Goal: Information Seeking & Learning: Check status

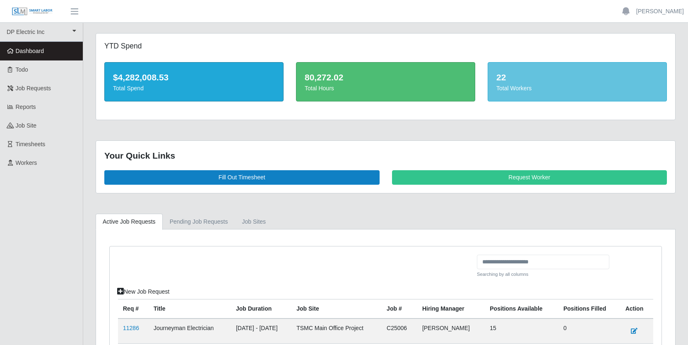
scroll to position [129, 0]
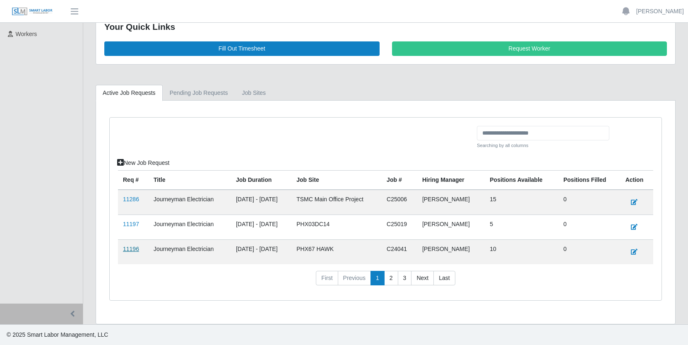
click at [131, 250] on link "11196" at bounding box center [131, 249] width 16 height 7
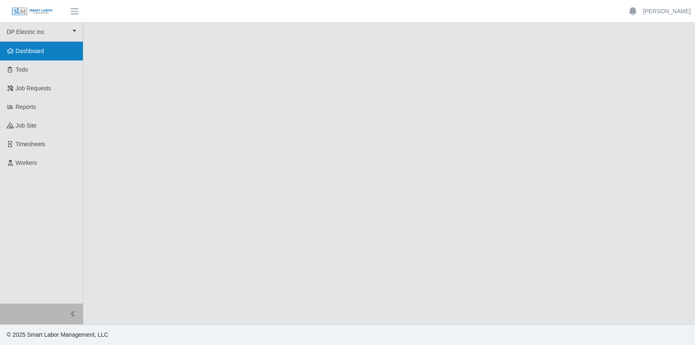
click at [31, 48] on span "Dashboard" at bounding box center [30, 51] width 29 height 7
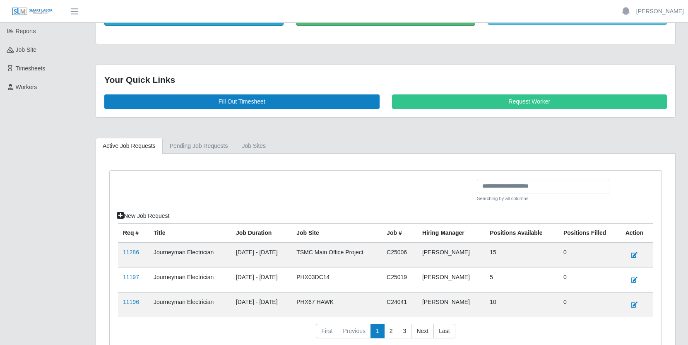
scroll to position [129, 0]
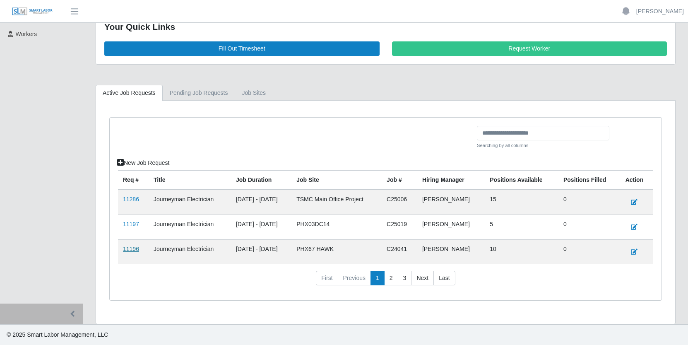
click at [132, 249] on link "11196" at bounding box center [131, 249] width 16 height 7
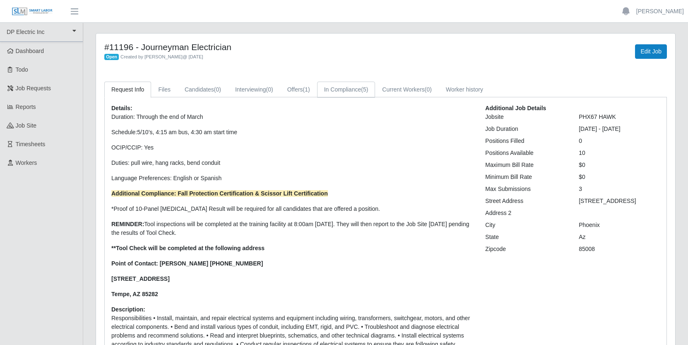
click at [359, 91] on link "In Compliance (5)" at bounding box center [346, 90] width 58 height 16
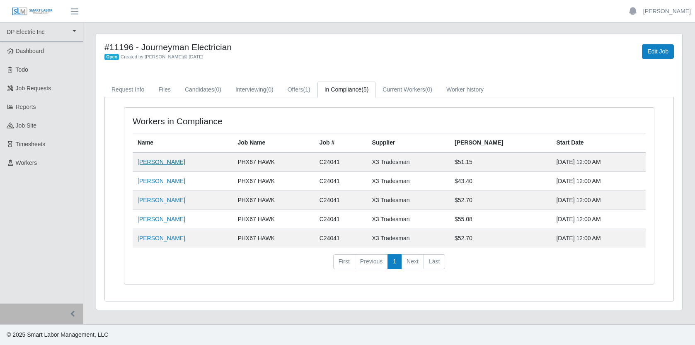
click at [154, 160] on link "[PERSON_NAME]" at bounding box center [162, 162] width 48 height 7
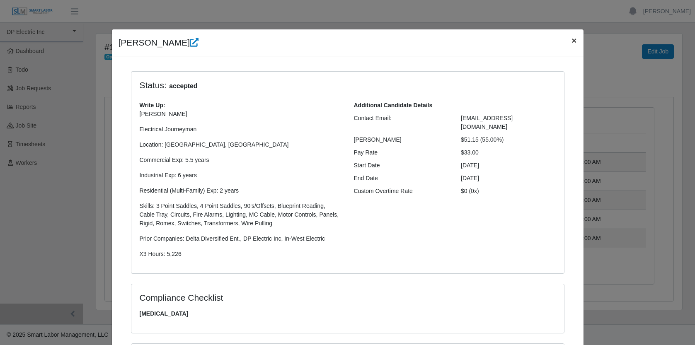
click at [571, 41] on span "×" at bounding box center [573, 41] width 5 height 10
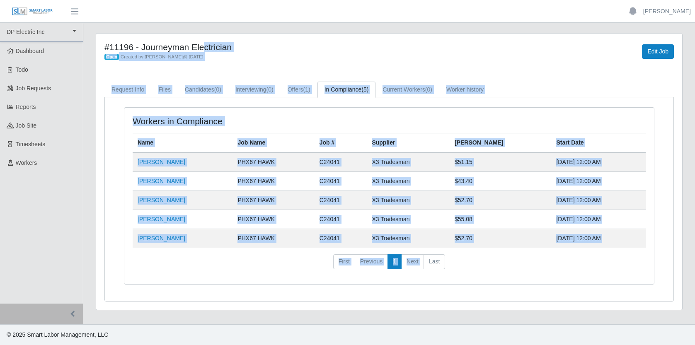
drag, startPoint x: 103, startPoint y: 40, endPoint x: 592, endPoint y: 249, distance: 532.3
click at [592, 249] on div "#11196 - Journeyman Electrician Open Created by [PERSON_NAME] @ [DATE] Edit Job…" at bounding box center [389, 172] width 586 height 276
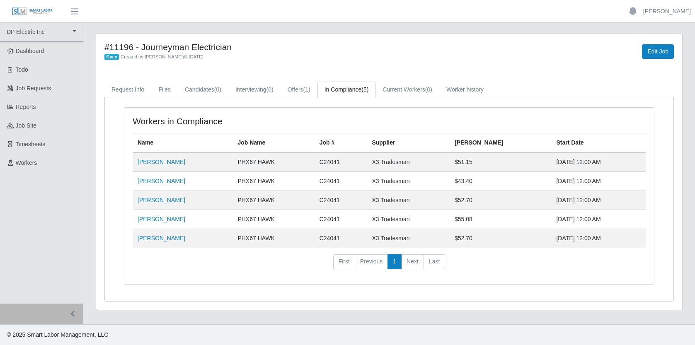
click at [576, 280] on div "Workers in Compliance Name Job Name Job # Supplier Bill Rate Start Date [PERSON…" at bounding box center [388, 196] width 529 height 176
drag, startPoint x: 613, startPoint y: 239, endPoint x: 103, endPoint y: 37, distance: 548.4
click at [103, 37] on div "#11196 - Journeyman Electrician Open Created by [PERSON_NAME] @ [DATE] Edit Job…" at bounding box center [389, 172] width 586 height 276
click at [314, 53] on div "Open Created by [PERSON_NAME] @ [DATE]" at bounding box center [267, 56] width 327 height 9
click at [312, 88] on link "Offers (1)" at bounding box center [298, 90] width 37 height 16
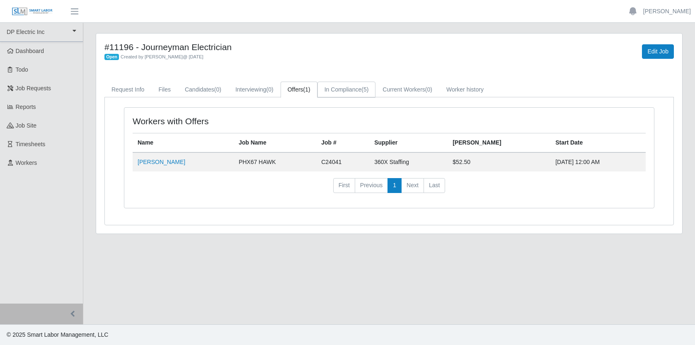
click at [360, 86] on link "In Compliance (5)" at bounding box center [346, 90] width 58 height 16
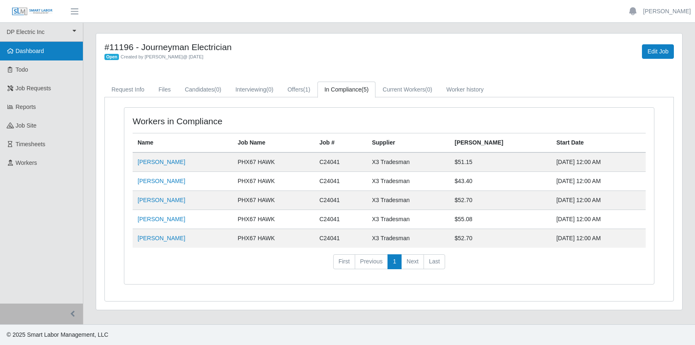
click at [23, 49] on span "Dashboard" at bounding box center [30, 51] width 29 height 7
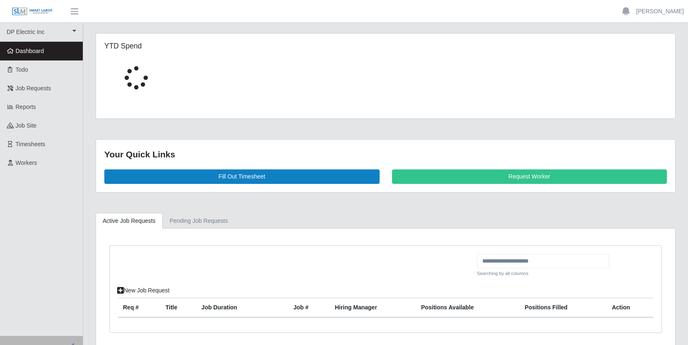
click at [31, 51] on span "Dashboard" at bounding box center [30, 51] width 29 height 7
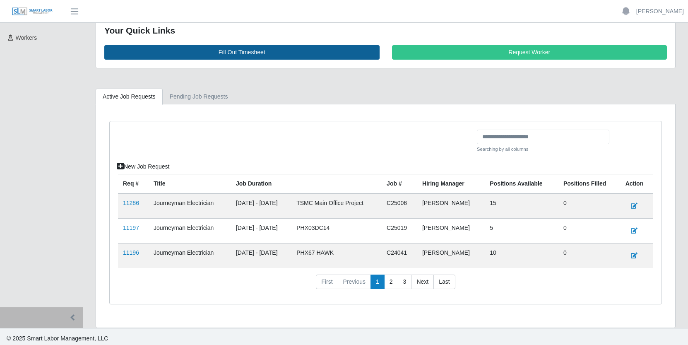
scroll to position [129, 0]
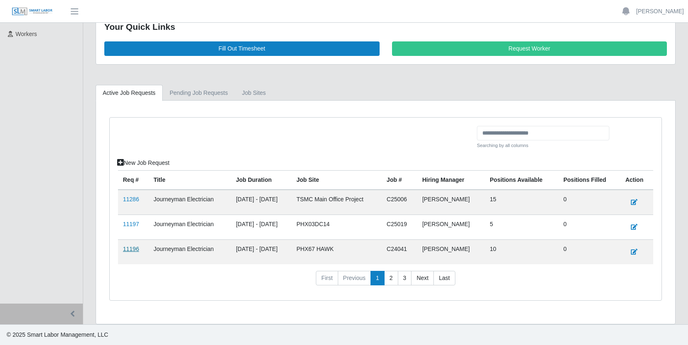
click at [136, 246] on link "11196" at bounding box center [131, 249] width 16 height 7
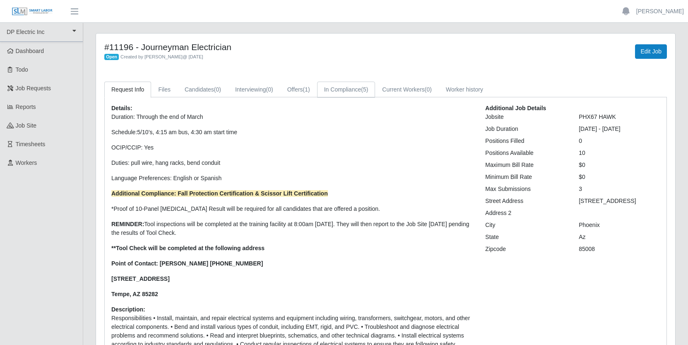
click at [351, 85] on link "In Compliance (5)" at bounding box center [346, 90] width 58 height 16
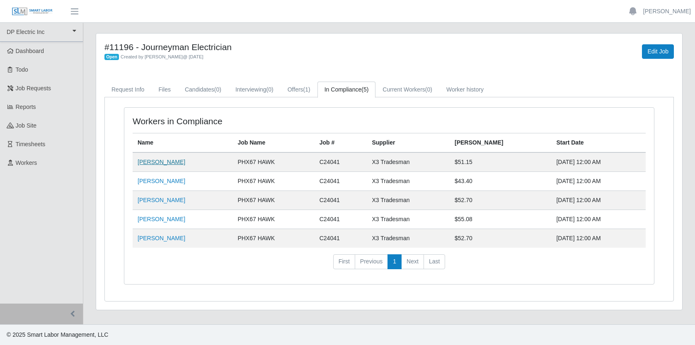
click at [164, 162] on link "Jemal Hagos" at bounding box center [162, 162] width 48 height 7
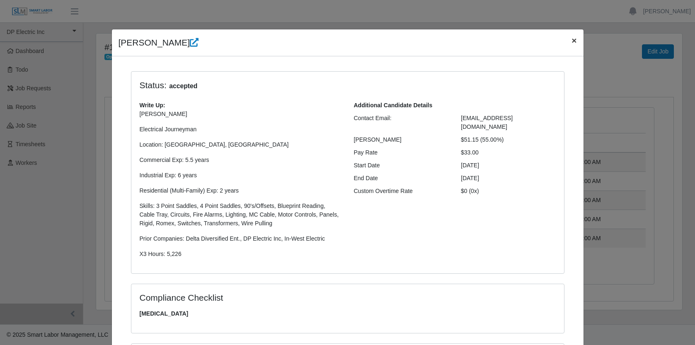
click at [571, 38] on span "×" at bounding box center [573, 41] width 5 height 10
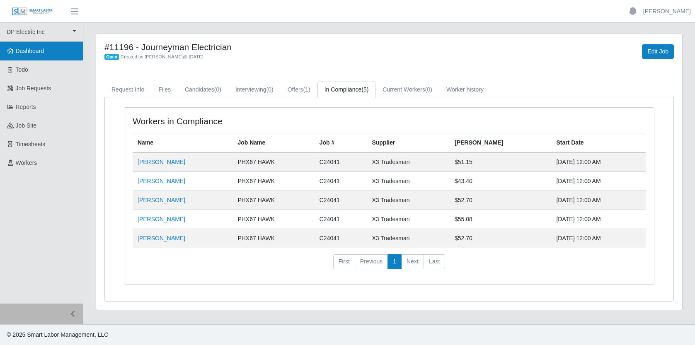
click at [36, 53] on span "Dashboard" at bounding box center [30, 51] width 29 height 7
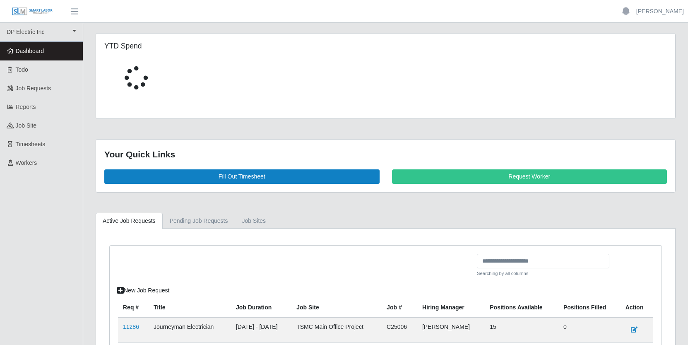
scroll to position [129, 0]
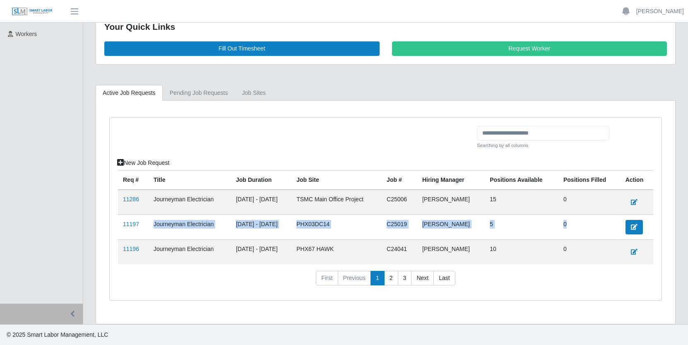
drag, startPoint x: 151, startPoint y: 225, endPoint x: 628, endPoint y: 229, distance: 477.2
click at [628, 229] on tr "11197 Journeyman Electrician [DATE] - [DATE] PHX03DC14 C25019 [PERSON_NAME] 5 0" at bounding box center [386, 227] width 536 height 25
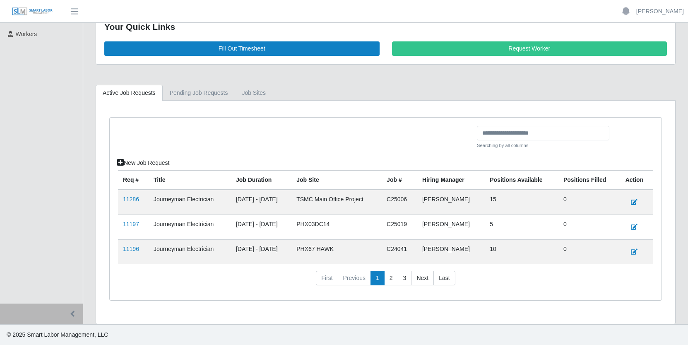
click at [375, 232] on td "PHX03DC14" at bounding box center [337, 227] width 90 height 25
click at [133, 225] on link "11197" at bounding box center [131, 224] width 16 height 7
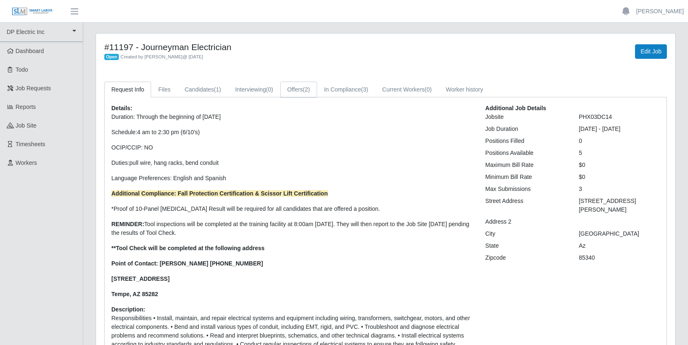
click at [305, 90] on link "Offers (2)" at bounding box center [298, 90] width 37 height 16
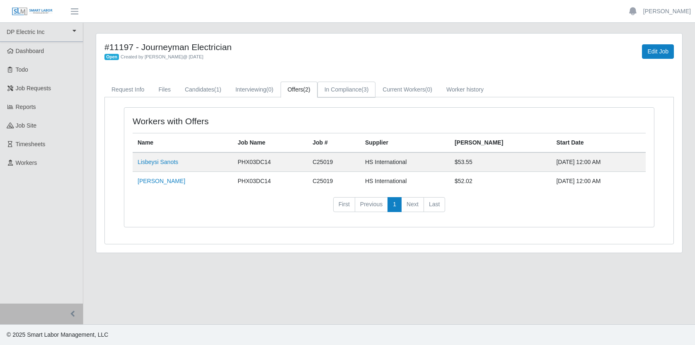
click at [368, 89] on link "In Compliance (3)" at bounding box center [346, 90] width 58 height 16
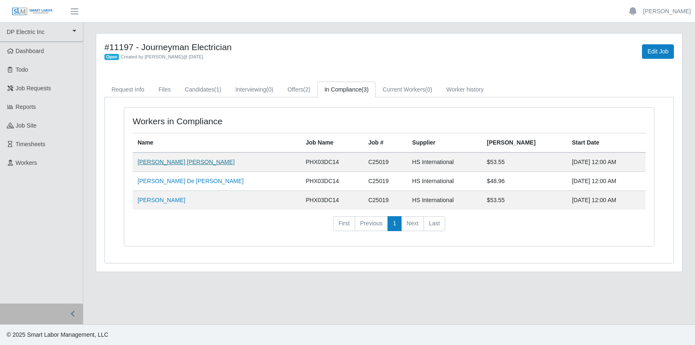
click at [187, 162] on link "[PERSON_NAME] [PERSON_NAME]" at bounding box center [186, 162] width 97 height 7
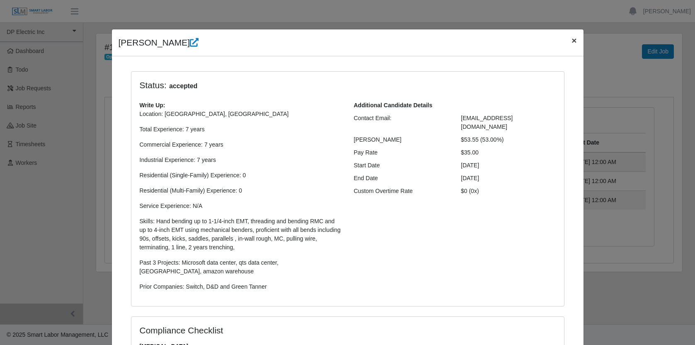
click at [571, 38] on span "×" at bounding box center [573, 41] width 5 height 10
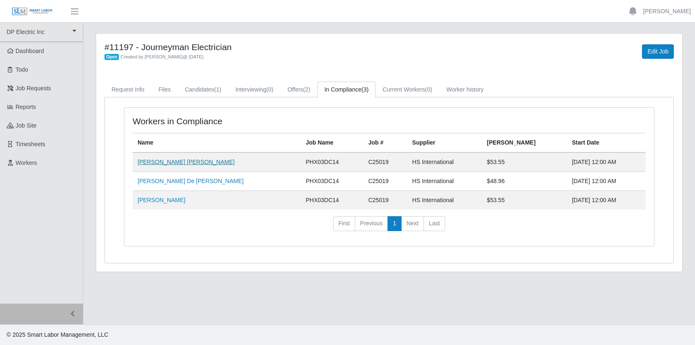
click at [183, 162] on link "Jesus Francisco Lopez Osuna" at bounding box center [186, 162] width 97 height 7
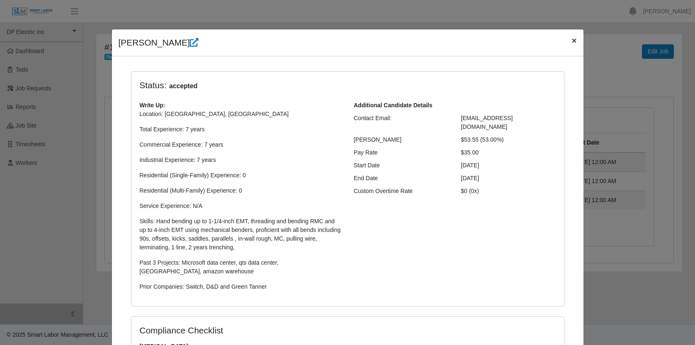
click at [573, 39] on span "×" at bounding box center [573, 41] width 5 height 10
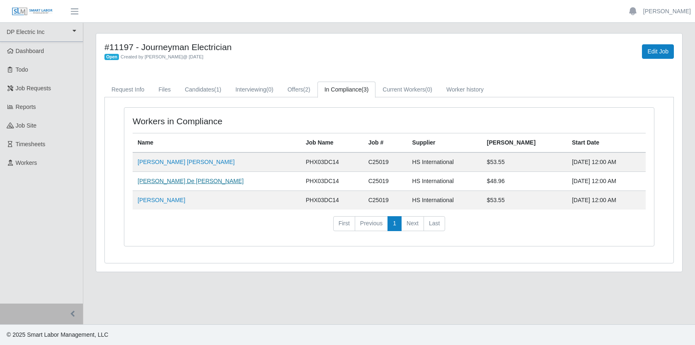
click at [174, 180] on link "Guillermo De Jesus Olivas" at bounding box center [191, 181] width 106 height 7
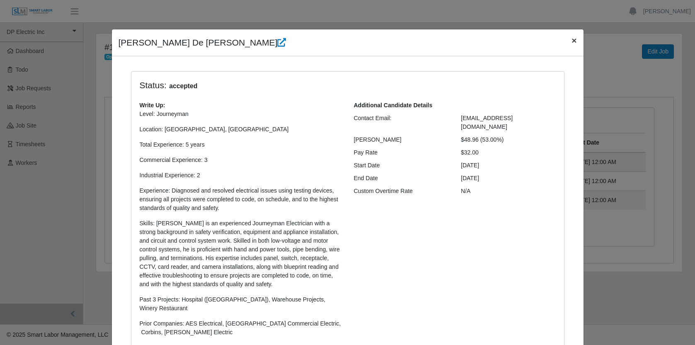
click at [571, 41] on span "×" at bounding box center [573, 41] width 5 height 10
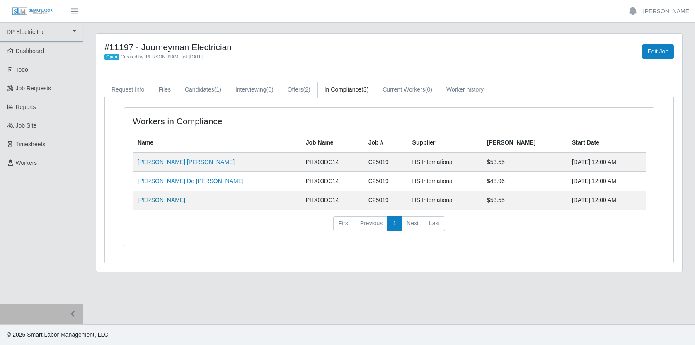
click at [163, 198] on link "[PERSON_NAME]" at bounding box center [162, 200] width 48 height 7
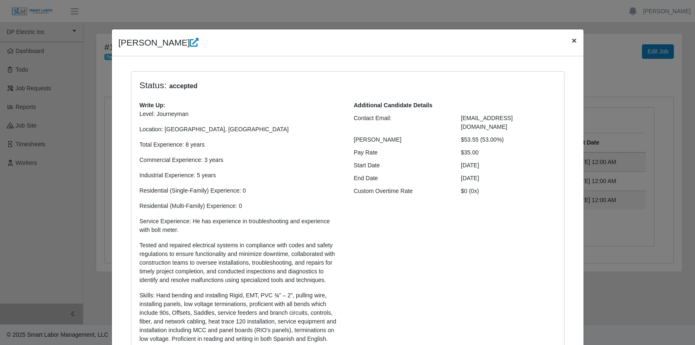
click at [571, 39] on span "×" at bounding box center [573, 41] width 5 height 10
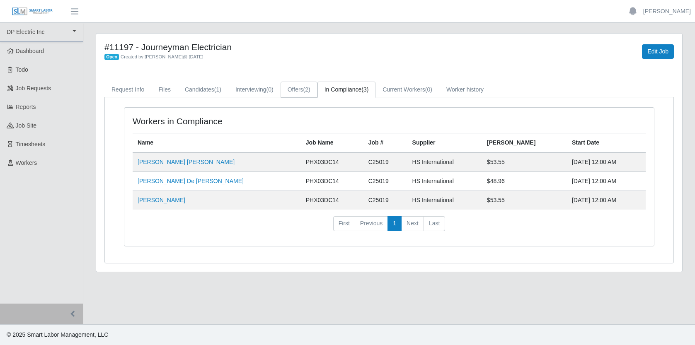
click at [303, 88] on link "Offers (2)" at bounding box center [298, 90] width 37 height 16
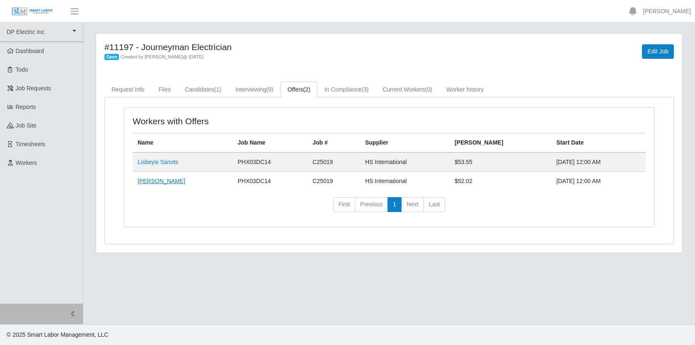
click at [165, 184] on link "Edgar Palafox" at bounding box center [162, 181] width 48 height 7
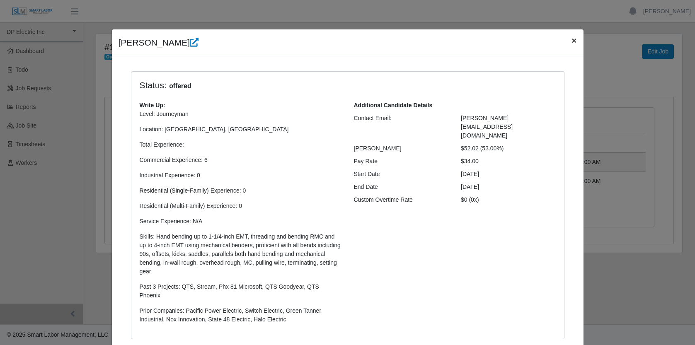
click at [572, 39] on span "×" at bounding box center [573, 41] width 5 height 10
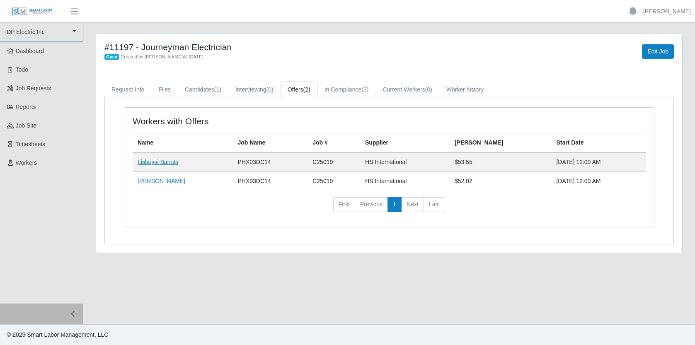
click at [161, 159] on link "Lisbeysi Sanots" at bounding box center [158, 162] width 41 height 7
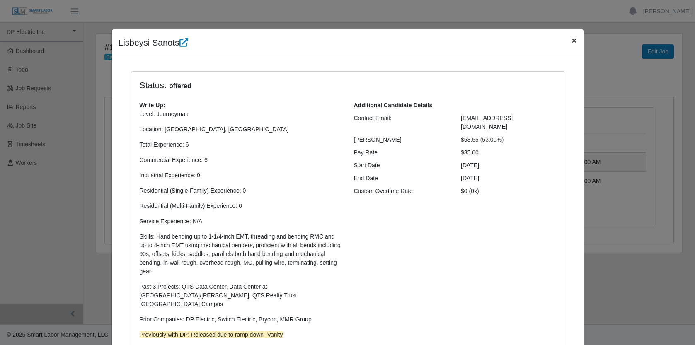
click at [572, 37] on span "×" at bounding box center [573, 41] width 5 height 10
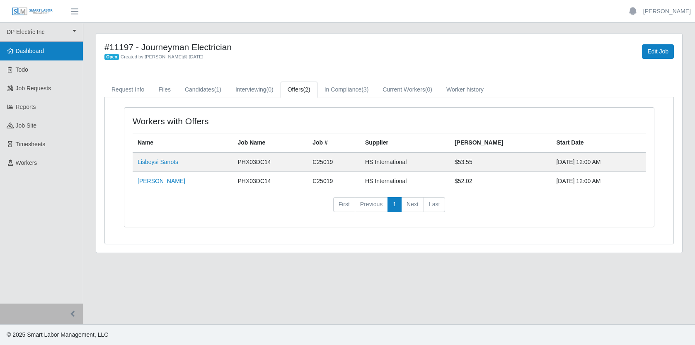
click at [44, 50] on span "Dashboard" at bounding box center [30, 51] width 29 height 7
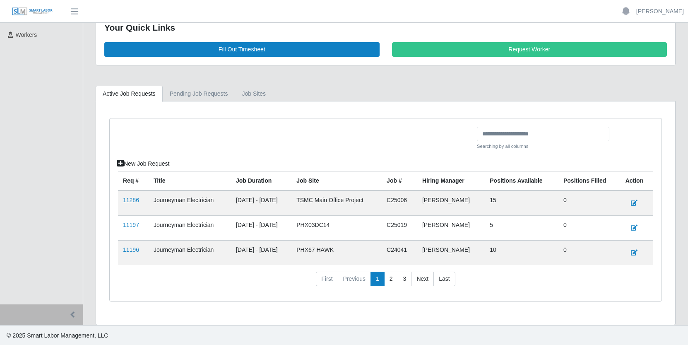
scroll to position [129, 0]
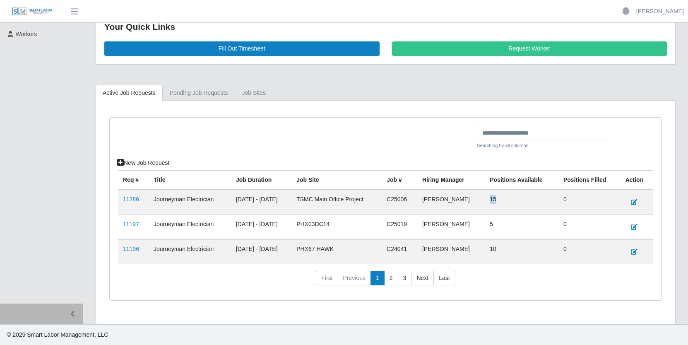
drag, startPoint x: 505, startPoint y: 200, endPoint x: 495, endPoint y: 197, distance: 11.3
click at [495, 197] on td "15" at bounding box center [522, 202] width 74 height 25
click at [245, 141] on div at bounding box center [294, 141] width 365 height 30
click at [130, 200] on link "11286" at bounding box center [131, 199] width 16 height 7
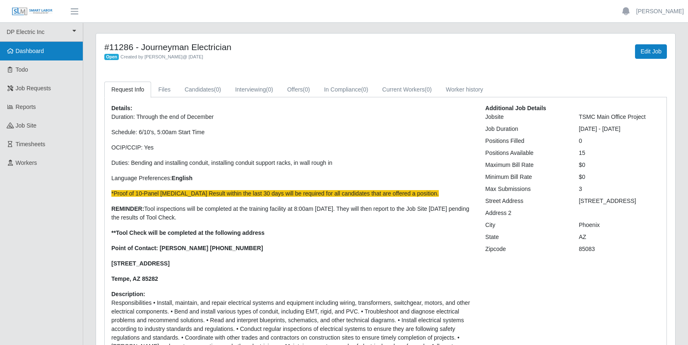
click at [41, 50] on span "Dashboard" at bounding box center [30, 51] width 29 height 7
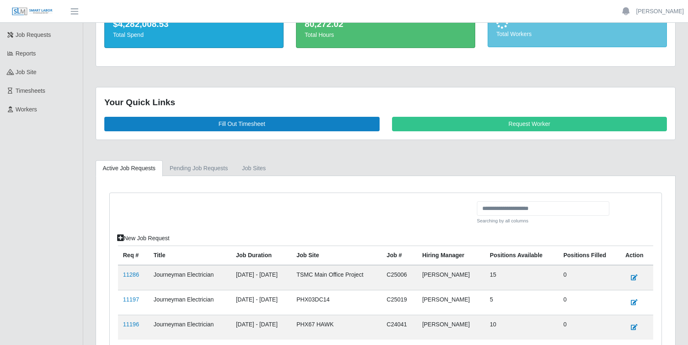
scroll to position [128, 0]
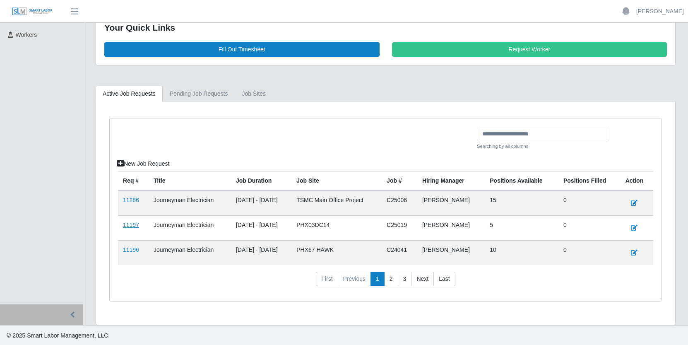
click at [133, 225] on link "11197" at bounding box center [131, 225] width 16 height 7
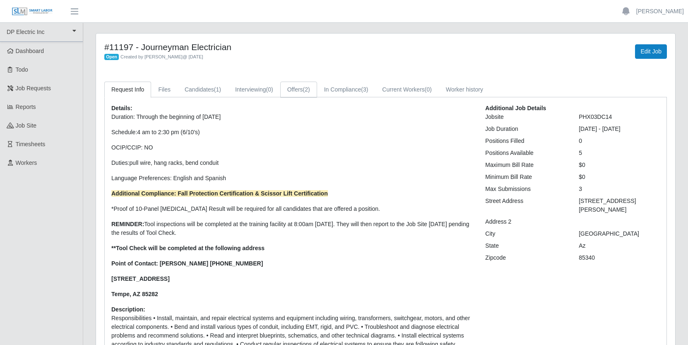
click at [302, 94] on link "Offers (2)" at bounding box center [298, 90] width 37 height 16
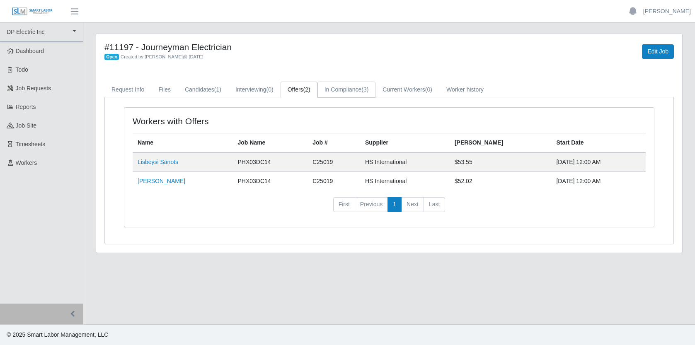
click at [355, 91] on link "In Compliance (3)" at bounding box center [346, 90] width 58 height 16
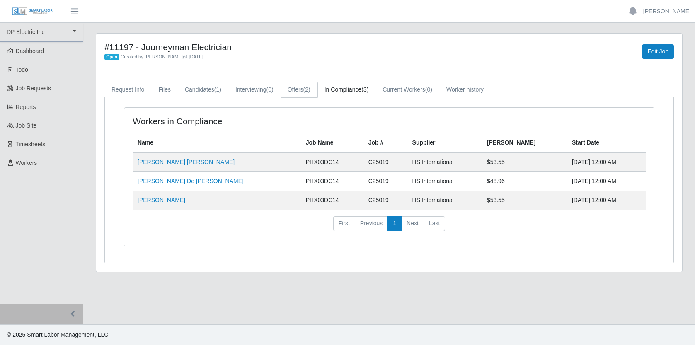
click at [305, 91] on link "Offers (2)" at bounding box center [298, 90] width 37 height 16
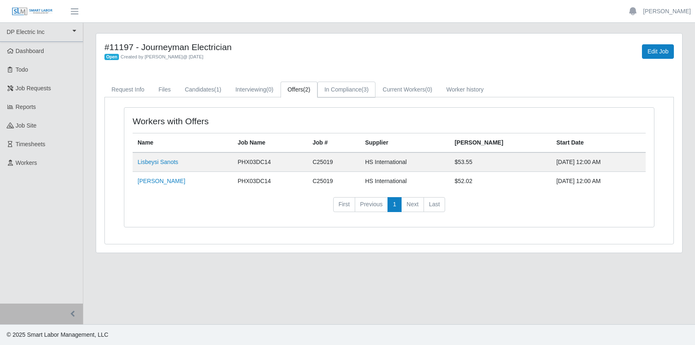
click at [360, 87] on link "In Compliance (3)" at bounding box center [346, 90] width 58 height 16
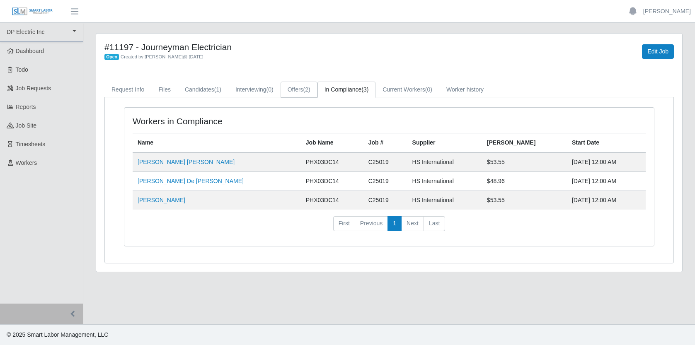
click at [316, 85] on link "Offers (2)" at bounding box center [298, 90] width 37 height 16
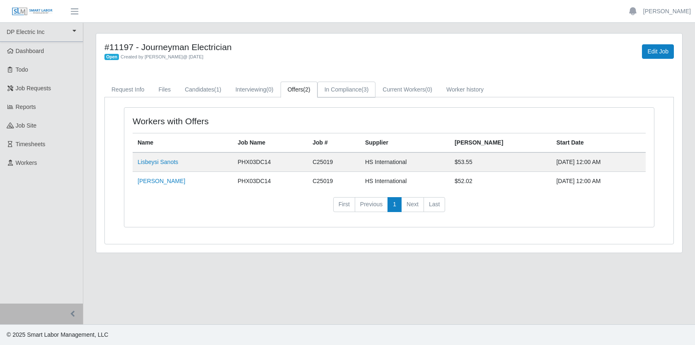
click at [354, 87] on link "In Compliance (3)" at bounding box center [346, 90] width 58 height 16
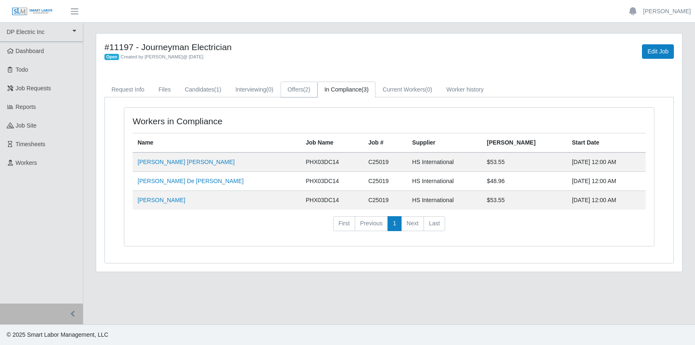
click at [310, 87] on span "(2)" at bounding box center [306, 89] width 7 height 7
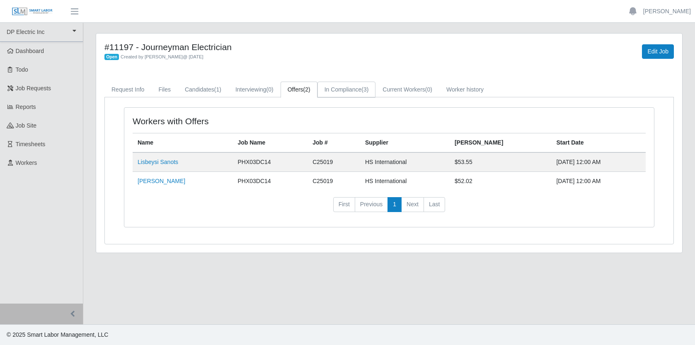
click at [349, 87] on link "In Compliance (3)" at bounding box center [346, 90] width 58 height 16
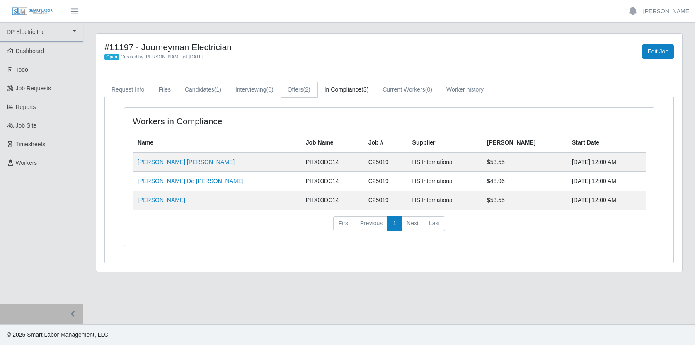
click at [310, 89] on span "(2)" at bounding box center [306, 89] width 7 height 7
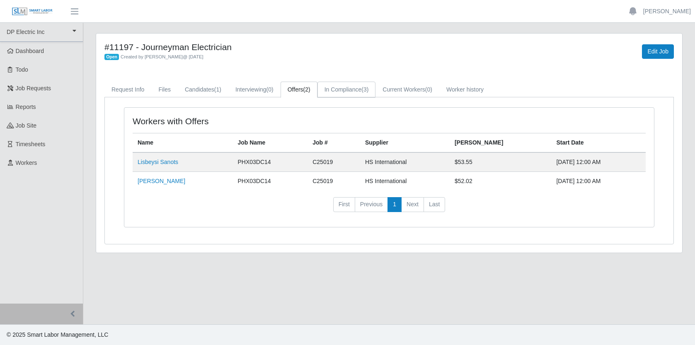
click at [357, 92] on link "In Compliance (3)" at bounding box center [346, 90] width 58 height 16
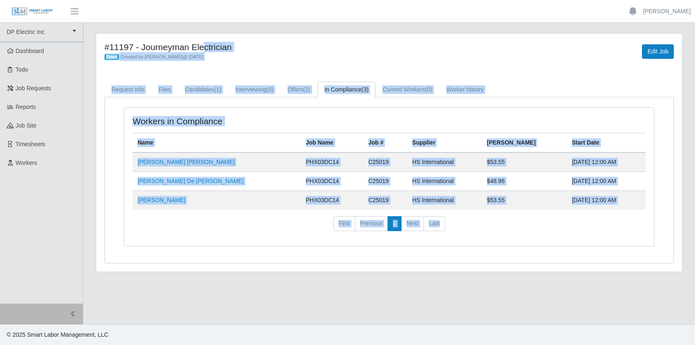
drag, startPoint x: 99, startPoint y: 41, endPoint x: 630, endPoint y: 221, distance: 560.5
click at [630, 221] on div "#11197 - Journeyman Electrician Open Created by Jerrin Jaramillo @ 09/09/2025 E…" at bounding box center [389, 153] width 586 height 238
click at [597, 229] on nav "First Previous 1 Next Last" at bounding box center [389, 227] width 513 height 22
drag, startPoint x: 97, startPoint y: 39, endPoint x: 659, endPoint y: 232, distance: 594.8
click at [659, 232] on div "#11197 - Journeyman Electrician Open Created by Jerrin Jaramillo @ 09/09/2025 E…" at bounding box center [389, 153] width 586 height 238
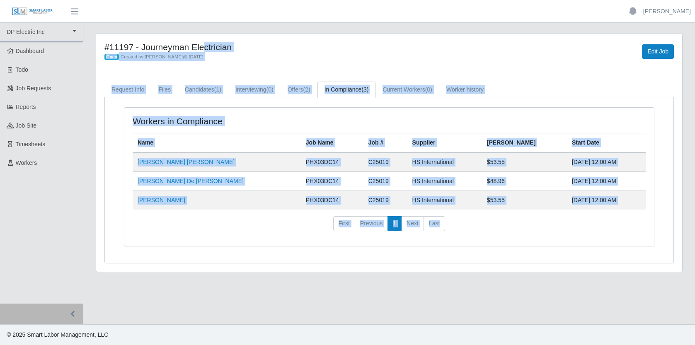
click at [578, 223] on nav "First Previous 1 Next Last" at bounding box center [389, 227] width 513 height 22
drag, startPoint x: 101, startPoint y: 37, endPoint x: 681, endPoint y: 219, distance: 607.8
click at [681, 219] on div "#11197 - Journeyman Electrician Open Created by Jerrin Jaramillo @ 09/09/2025 E…" at bounding box center [389, 153] width 586 height 238
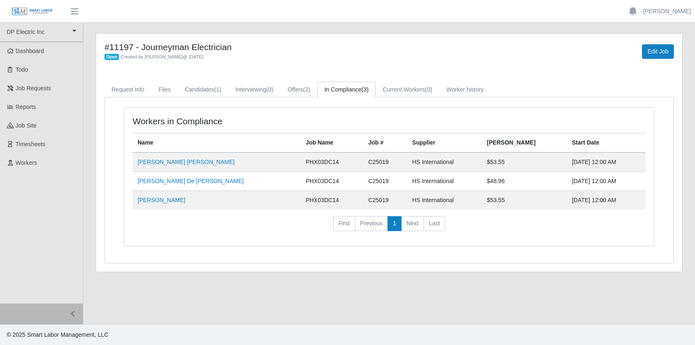
click at [586, 228] on nav "First Previous 1 Next Last" at bounding box center [389, 227] width 513 height 22
click at [304, 88] on link "Offers (2)" at bounding box center [298, 90] width 37 height 16
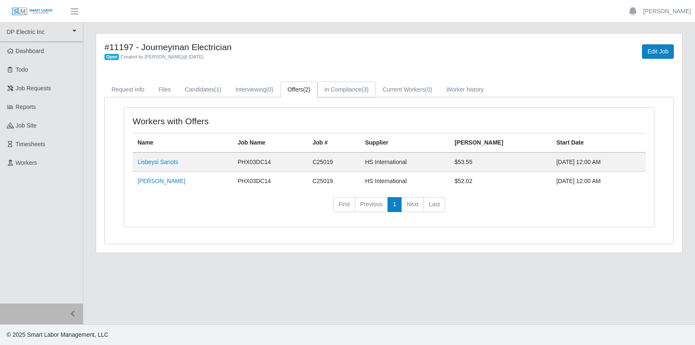
click at [348, 87] on link "In Compliance (3)" at bounding box center [346, 90] width 58 height 16
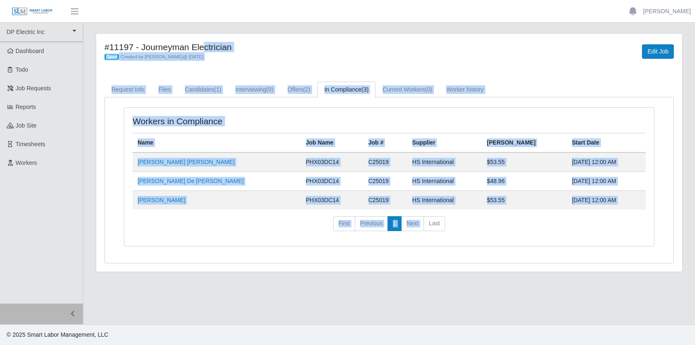
drag, startPoint x: 104, startPoint y: 44, endPoint x: 628, endPoint y: 213, distance: 550.7
click at [628, 213] on div "#11197 - Journeyman Electrician Open Created by Jerrin Jaramillo @ 09/09/2025 E…" at bounding box center [389, 153] width 586 height 238
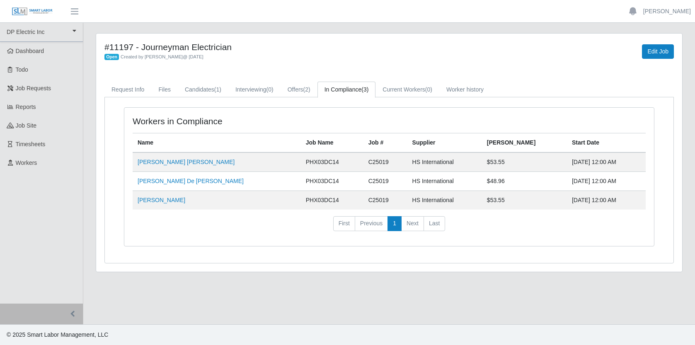
click at [587, 229] on nav "First Previous 1 Next Last" at bounding box center [389, 227] width 513 height 22
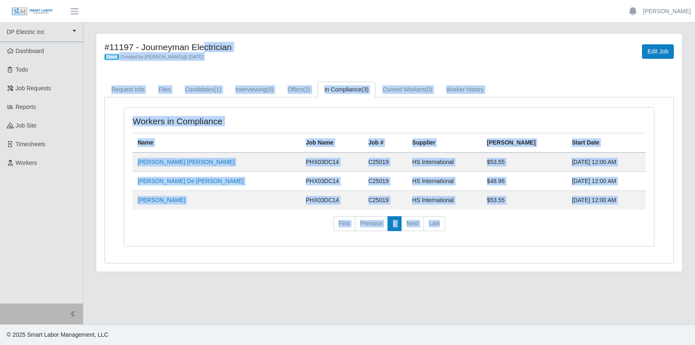
drag, startPoint x: 105, startPoint y: 45, endPoint x: 619, endPoint y: 232, distance: 546.9
click at [619, 232] on div "#11197 - Journeyman Electrician Open Created by Jerrin Jaramillo @ 09/09/2025 E…" at bounding box center [389, 153] width 586 height 238
click at [582, 236] on nav "First Previous 1 Next Last" at bounding box center [389, 227] width 513 height 22
drag, startPoint x: 101, startPoint y: 45, endPoint x: 645, endPoint y: 221, distance: 571.4
click at [645, 221] on div "#11197 - Journeyman Electrician Open Created by Jerrin Jaramillo @ 09/09/2025 E…" at bounding box center [389, 153] width 586 height 238
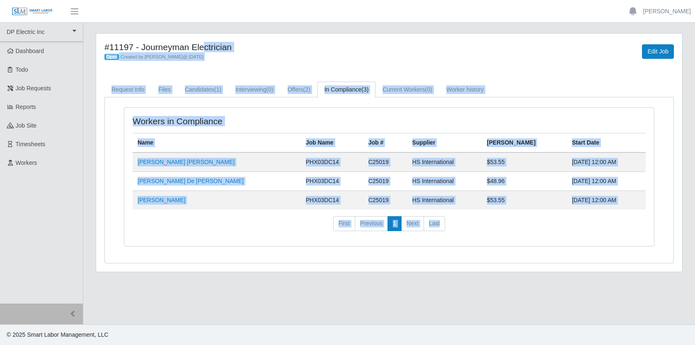
click at [545, 228] on nav "First Previous 1 Next Last" at bounding box center [389, 227] width 513 height 22
drag, startPoint x: 104, startPoint y: 45, endPoint x: 674, endPoint y: 215, distance: 594.7
click at [674, 215] on div "#11197 - Journeyman Electrician Open Created by Jerrin Jaramillo @ 09/09/2025 E…" at bounding box center [389, 153] width 586 height 238
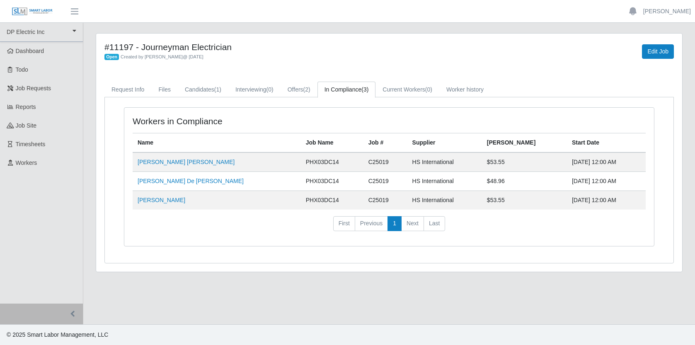
click at [574, 71] on div "#11197 - Journeyman Electrician Open Created by Jerrin Jaramillo @ 09/09/2025 E…" at bounding box center [389, 153] width 586 height 238
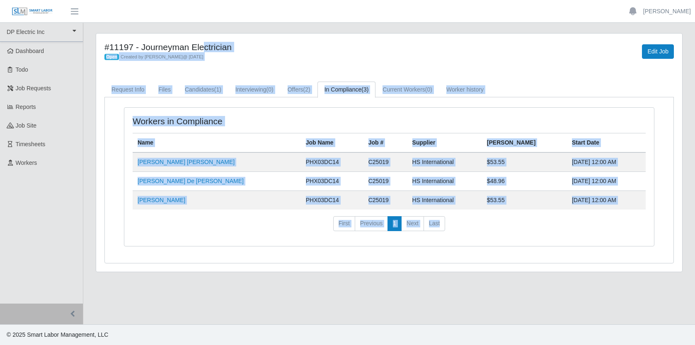
drag, startPoint x: 106, startPoint y: 46, endPoint x: 510, endPoint y: 226, distance: 442.6
click at [510, 226] on div "#11197 - Journeyman Electrician Open Created by Jerrin Jaramillo @ 09/09/2025 E…" at bounding box center [389, 153] width 586 height 238
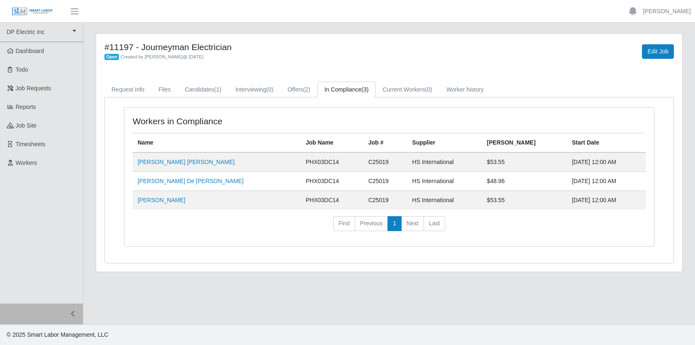
click at [396, 47] on h4 "#11197 - Journeyman Electrician" at bounding box center [267, 47] width 327 height 10
click at [44, 52] on span "Dashboard" at bounding box center [30, 51] width 29 height 7
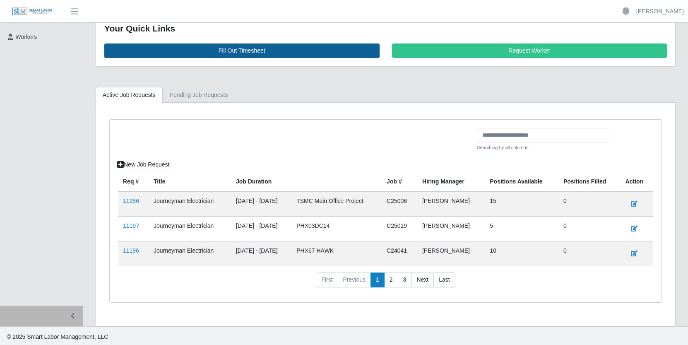
scroll to position [129, 0]
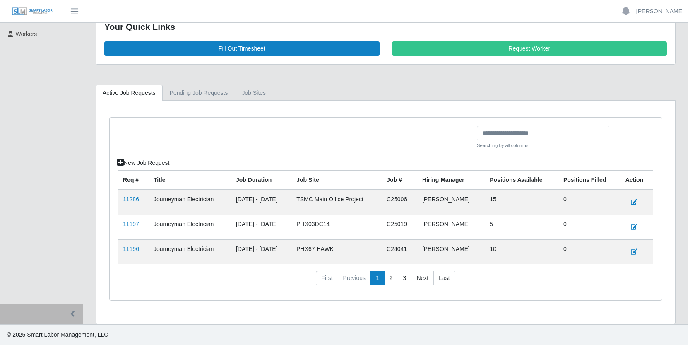
drag, startPoint x: 362, startPoint y: 224, endPoint x: 308, endPoint y: 224, distance: 53.9
click at [308, 224] on tr "11197 Journeyman Electrician [DATE] - [DATE] PHX03DC14 C25019 [PERSON_NAME] 5 0" at bounding box center [386, 227] width 536 height 25
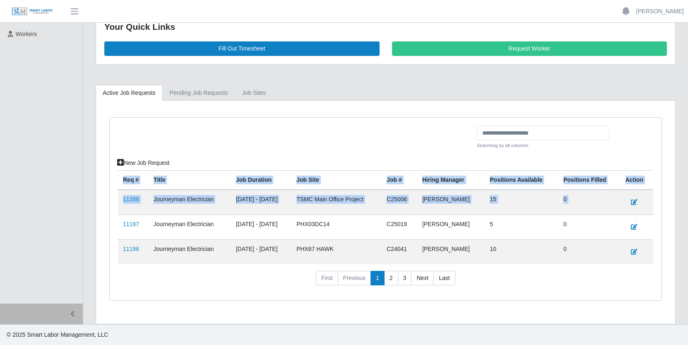
drag, startPoint x: 120, startPoint y: 220, endPoint x: 587, endPoint y: 193, distance: 467.6
click at [659, 217] on div "Searching by all columns New Job Request Req # Title Job Duration job site Job …" at bounding box center [386, 209] width 552 height 183
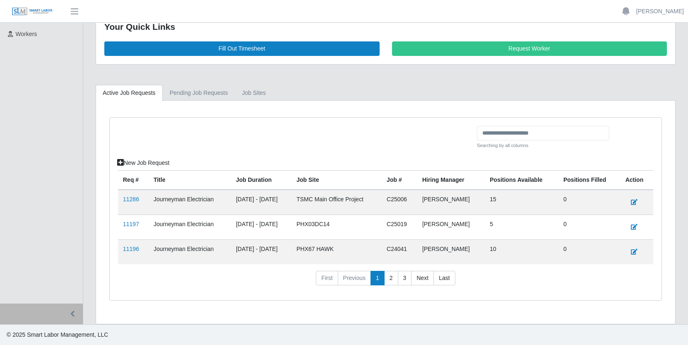
click at [268, 135] on div at bounding box center [294, 141] width 365 height 30
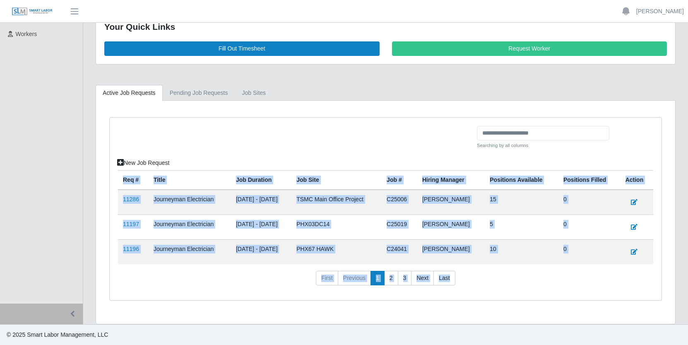
drag, startPoint x: 147, startPoint y: 223, endPoint x: 649, endPoint y: 277, distance: 505.7
click at [649, 277] on div "Searching by all columns New Job Request Req # Title Job Duration job site Job …" at bounding box center [386, 209] width 552 height 183
click at [637, 281] on nav "First Previous 1 2 3 Next Last" at bounding box center [386, 282] width 536 height 22
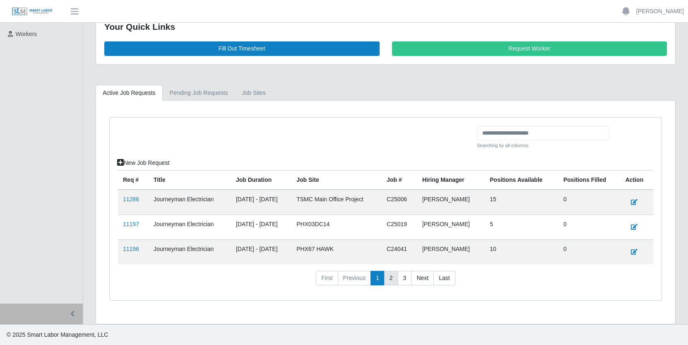
click at [392, 278] on link "2" at bounding box center [391, 278] width 14 height 15
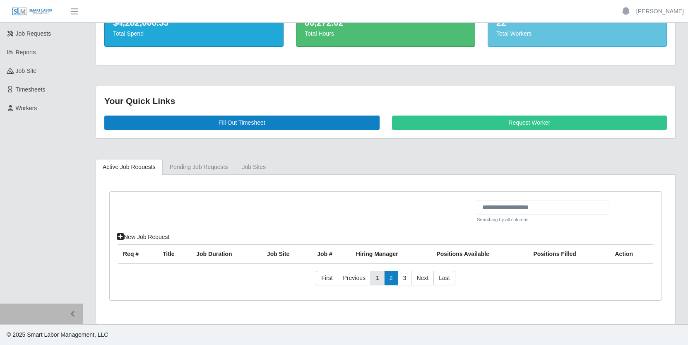
click at [378, 280] on link "1" at bounding box center [378, 278] width 14 height 15
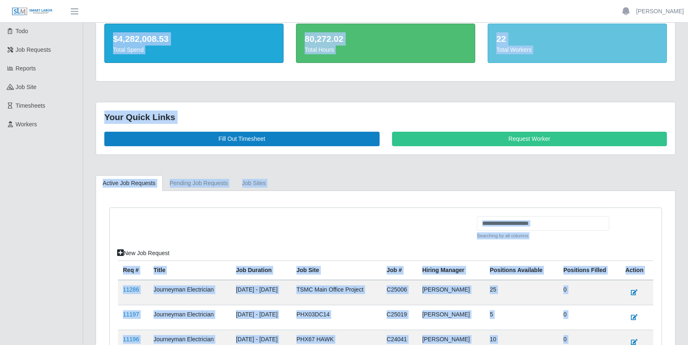
scroll to position [129, 0]
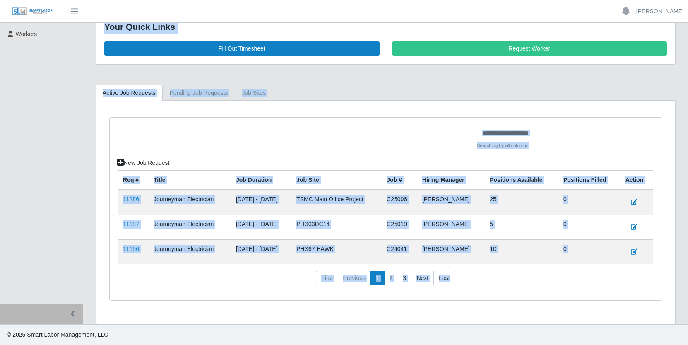
drag, startPoint x: 106, startPoint y: 43, endPoint x: 597, endPoint y: 319, distance: 563.4
click at [597, 319] on div "YTD Spend $4,282,008.53 Total Spend 80,272.02 Total Hours 22 Total Workers Your…" at bounding box center [385, 114] width 605 height 420
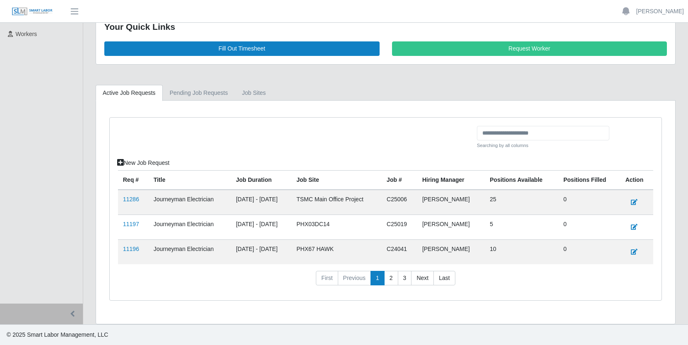
click at [561, 295] on div "Searching by all columns New Job Request Req # Title Job Duration job site Job …" at bounding box center [386, 209] width 552 height 183
